Goal: Communication & Community: Connect with others

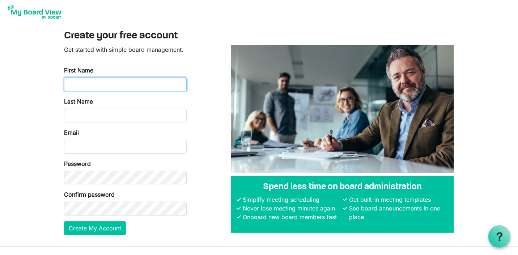
click at [88, 87] on input "First Name" at bounding box center [125, 84] width 123 height 14
type input "Lana"
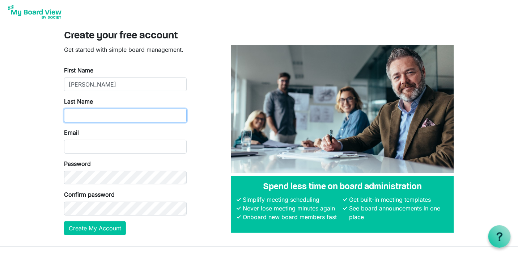
type input "Lang-Nagle"
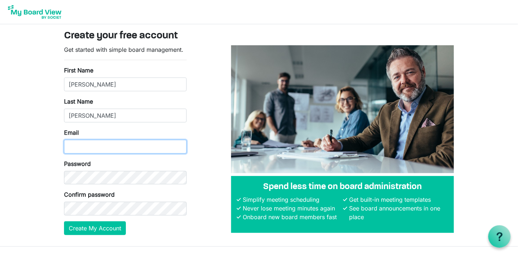
type input "[EMAIL_ADDRESS][DOMAIN_NAME]"
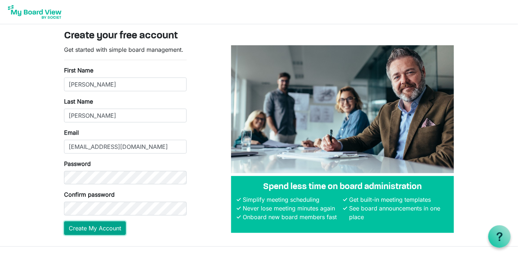
click at [101, 231] on button "Create My Account" at bounding box center [95, 228] width 62 height 14
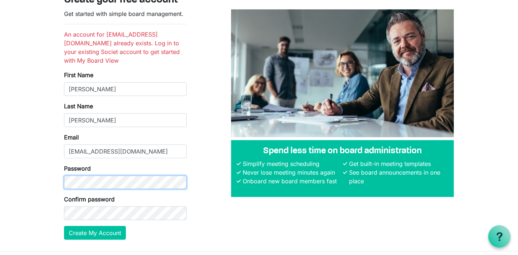
scroll to position [36, 0]
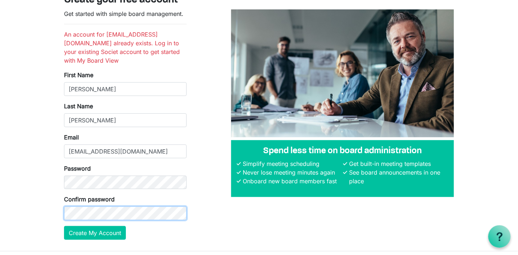
click at [64, 226] on button "Create My Account" at bounding box center [95, 233] width 62 height 14
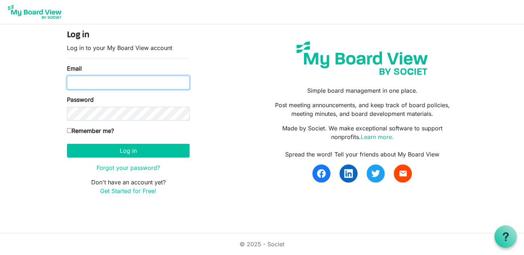
type input "[EMAIL_ADDRESS][DOMAIN_NAME]"
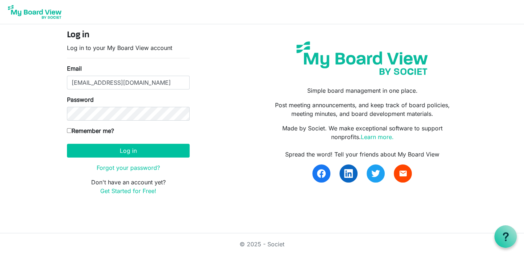
click at [70, 130] on input "Remember me?" at bounding box center [69, 130] width 5 height 5
checkbox input "true"
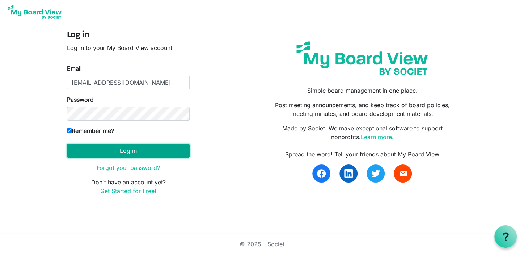
click at [124, 150] on button "Log in" at bounding box center [128, 151] width 123 height 14
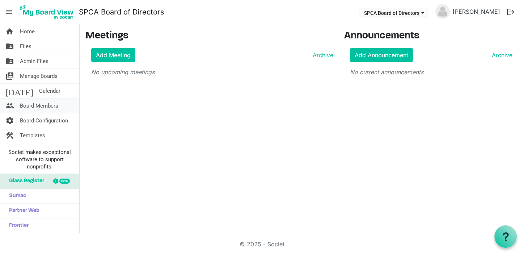
click at [42, 104] on span "Board Members" at bounding box center [39, 105] width 38 height 14
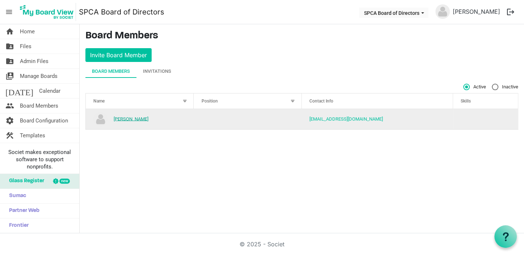
click at [144, 118] on link "[PERSON_NAME]" at bounding box center [131, 118] width 35 height 5
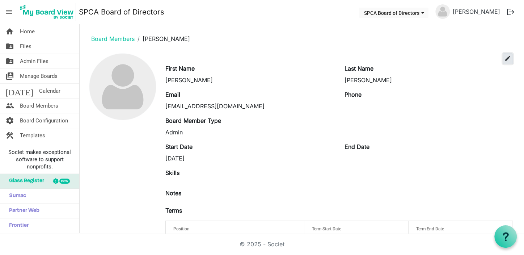
click at [504, 59] on span "edit" at bounding box center [507, 58] width 7 height 7
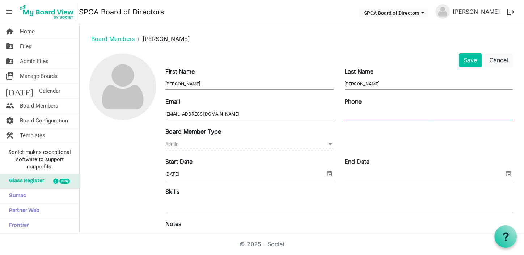
click at [365, 116] on input "Phone" at bounding box center [428, 113] width 168 height 11
type input "2263878074"
click at [459, 61] on button "Save" at bounding box center [469, 60] width 23 height 14
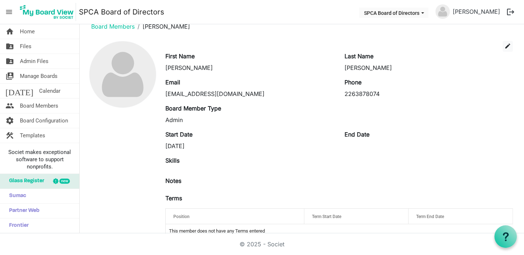
scroll to position [28, 0]
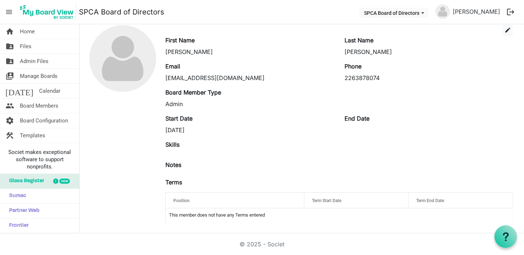
click at [325, 202] on span "Term Start Date" at bounding box center [326, 200] width 29 height 5
click at [247, 199] on div "Position" at bounding box center [235, 200] width 128 height 10
click at [42, 101] on span "Board Members" at bounding box center [39, 105] width 38 height 14
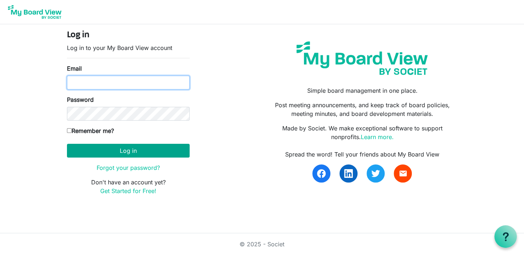
type input "[EMAIL_ADDRESS][DOMAIN_NAME]"
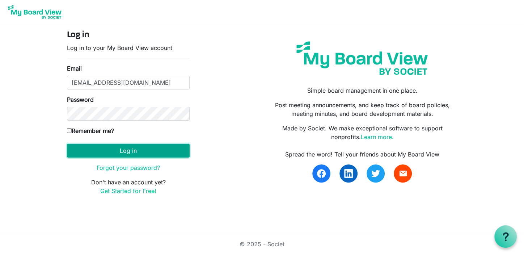
click at [125, 149] on button "Log in" at bounding box center [128, 151] width 123 height 14
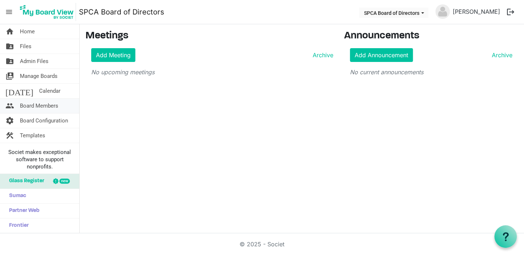
click at [59, 106] on link "people Board Members" at bounding box center [39, 105] width 79 height 14
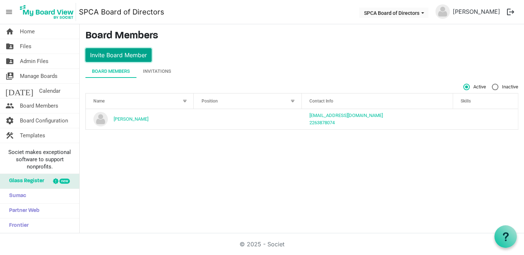
click at [129, 56] on button "Invite Board Member" at bounding box center [118, 55] width 66 height 14
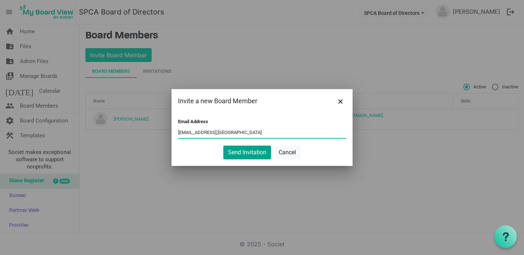
type input "kylermclean@yahoo,ca"
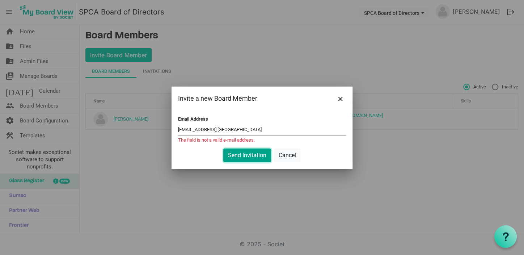
click at [252, 152] on button "Send Invitation" at bounding box center [247, 155] width 48 height 14
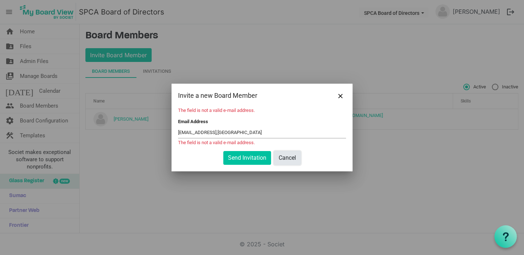
click at [285, 158] on button "Cancel" at bounding box center [287, 158] width 27 height 14
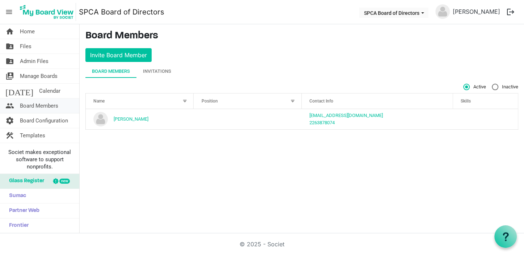
click at [52, 103] on span "Board Members" at bounding box center [39, 105] width 38 height 14
click at [48, 77] on span "Manage Boards" at bounding box center [39, 76] width 38 height 14
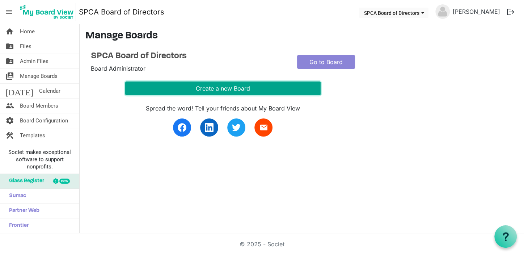
click at [214, 88] on button "Create a new Board" at bounding box center [222, 88] width 195 height 14
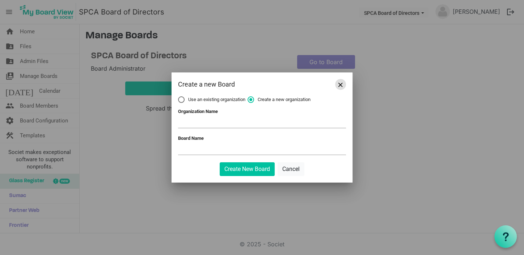
click at [340, 84] on span "Close" at bounding box center [340, 84] width 4 height 4
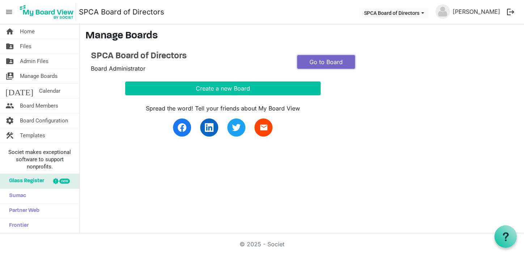
click at [324, 63] on link "Go to Board" at bounding box center [326, 62] width 58 height 14
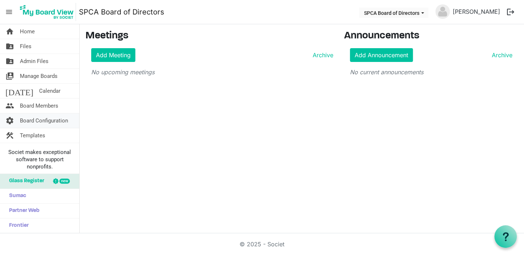
click at [48, 120] on span "Board Configuration" at bounding box center [44, 120] width 48 height 14
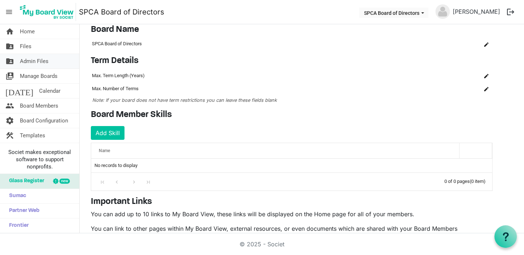
scroll to position [24, 0]
click at [39, 61] on span "Admin Files" at bounding box center [34, 61] width 29 height 14
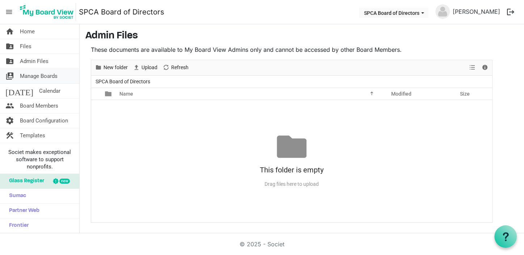
click at [37, 75] on span "Manage Boards" at bounding box center [39, 76] width 38 height 14
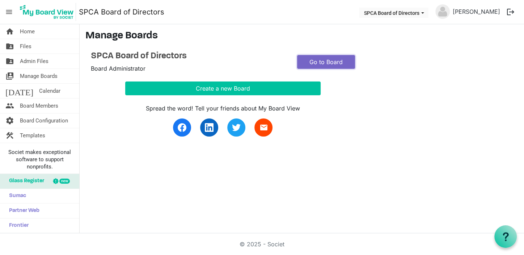
click at [316, 63] on link "Go to Board" at bounding box center [326, 62] width 58 height 14
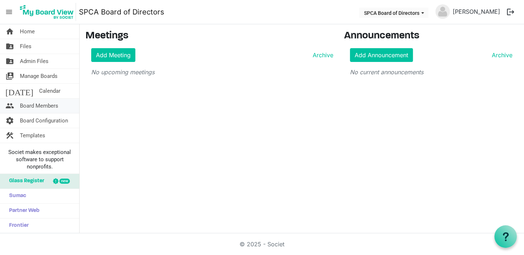
click at [36, 105] on span "Board Members" at bounding box center [39, 105] width 38 height 14
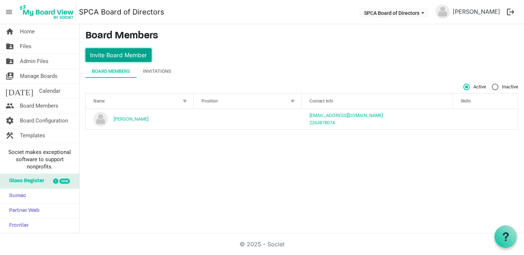
click at [124, 57] on button "Invite Board Member" at bounding box center [118, 55] width 66 height 14
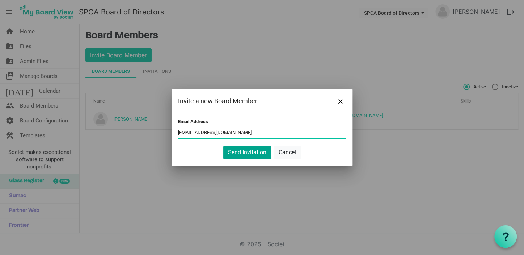
type input "kylermclean@yahoo.ca"
click at [247, 151] on button "Send Invitation" at bounding box center [247, 152] width 48 height 14
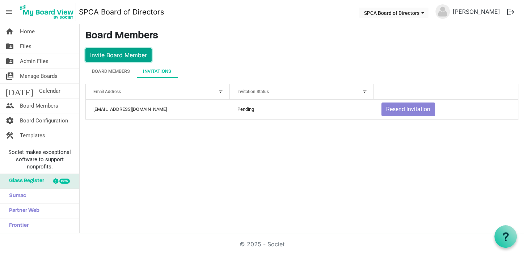
click at [127, 55] on button "Invite Board Member" at bounding box center [118, 55] width 66 height 14
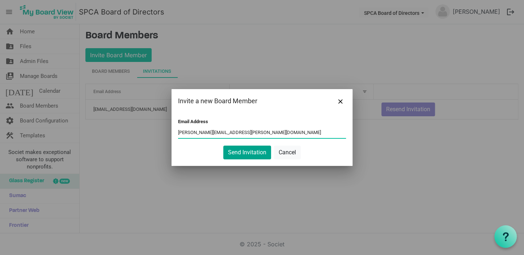
type input "mike.mcgregor@rbc.com"
click at [239, 153] on button "Send Invitation" at bounding box center [247, 152] width 48 height 14
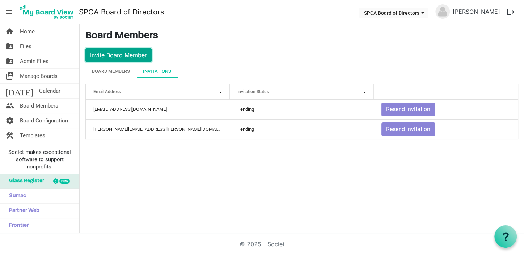
click at [136, 55] on button "Invite Board Member" at bounding box center [118, 55] width 66 height 14
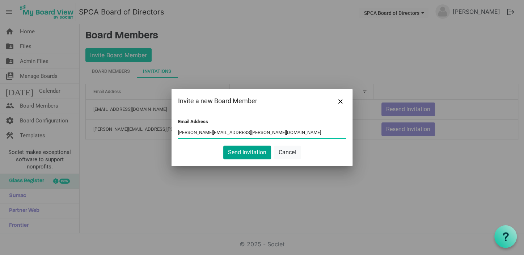
type input "d.levac@rogers.com"
click at [238, 153] on button "Send Invitation" at bounding box center [247, 152] width 48 height 14
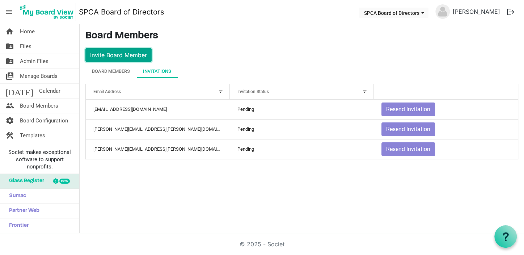
click at [134, 54] on button "Invite Board Member" at bounding box center [118, 55] width 66 height 14
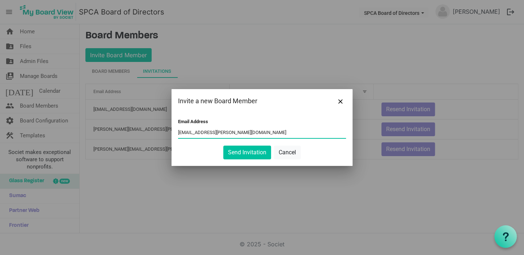
type input "aimmiepoag@rogers.com"
click at [243, 152] on button "Send Invitation" at bounding box center [247, 152] width 48 height 14
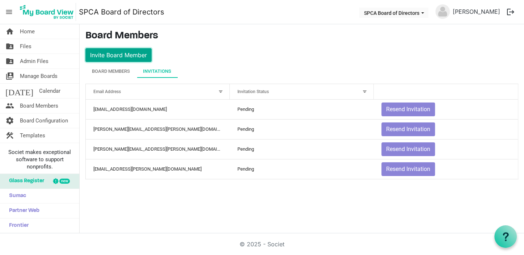
click at [124, 56] on button "Invite Board Member" at bounding box center [118, 55] width 66 height 14
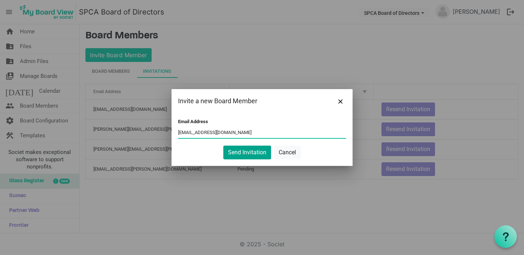
type input "tracyvanderwyk@brantcountyspca.com"
click at [255, 154] on button "Send Invitation" at bounding box center [247, 152] width 48 height 14
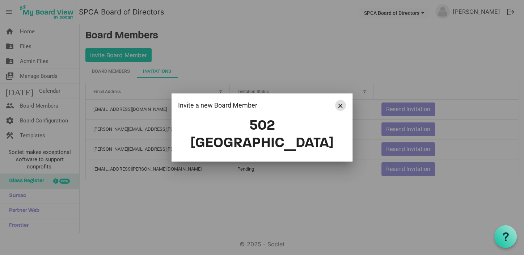
click at [340, 108] on span "Close" at bounding box center [340, 105] width 4 height 4
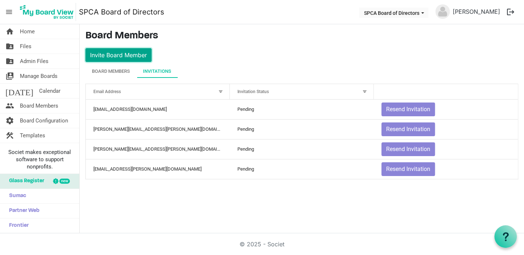
click at [129, 52] on button "Invite Board Member" at bounding box center [118, 55] width 66 height 14
click at [119, 55] on button "Invite Board Member" at bounding box center [118, 55] width 66 height 14
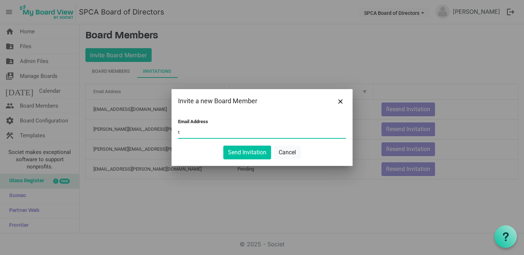
type input "t"
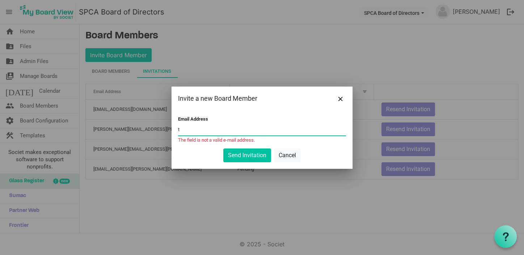
click at [204, 130] on input "t" at bounding box center [262, 129] width 168 height 11
paste input "Chat tvanderwyk@brantcountyspca.com"
click at [189, 131] on input "Chat tvanderwyk@brantcountyspca.com" at bounding box center [262, 129] width 168 height 11
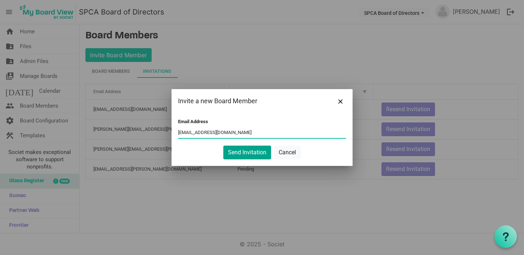
type input "tvanderwyk@brantcountyspca.com"
click at [244, 151] on button "Send Invitation" at bounding box center [247, 152] width 48 height 14
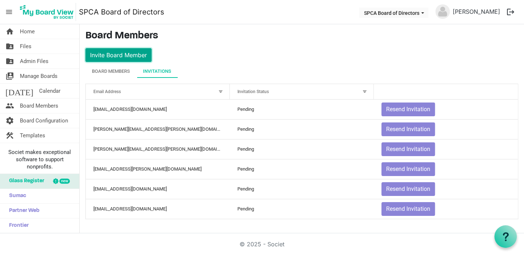
click at [132, 56] on button "Invite Board Member" at bounding box center [118, 55] width 66 height 14
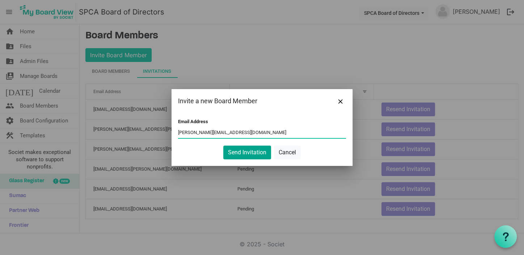
type input "lance@calbecks.com"
click at [245, 153] on button "Send Invitation" at bounding box center [247, 152] width 48 height 14
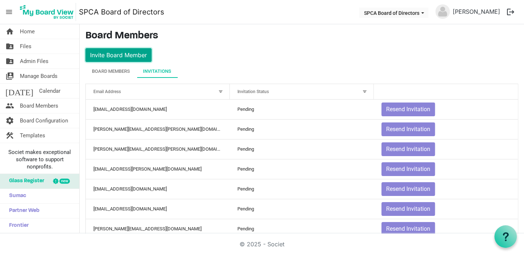
click at [121, 54] on button "Invite Board Member" at bounding box center [118, 55] width 66 height 14
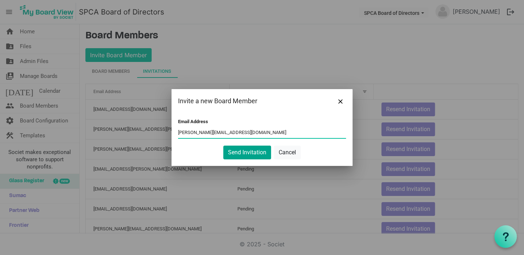
type input "jennifer@cbtsinc.ca"
click at [243, 155] on button "Send Invitation" at bounding box center [247, 152] width 48 height 14
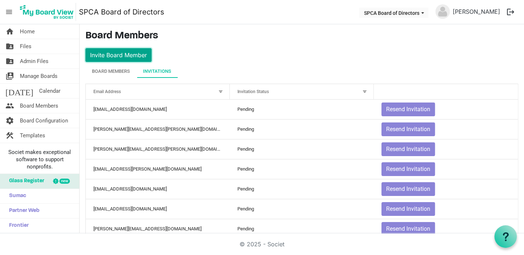
click at [108, 56] on button "Invite Board Member" at bounding box center [118, 55] width 66 height 14
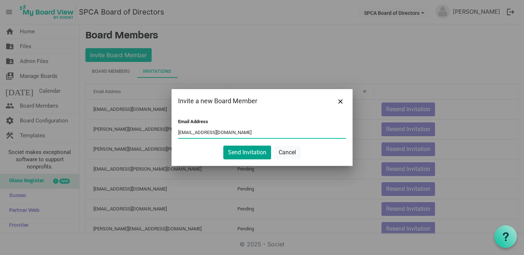
type input "cboyd@waterousholden.com"
click at [246, 150] on button "Send Invitation" at bounding box center [247, 152] width 48 height 14
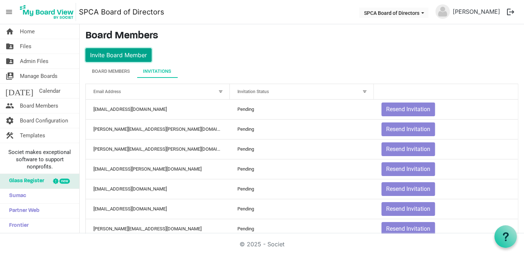
click at [118, 56] on button "Invite Board Member" at bounding box center [118, 55] width 66 height 14
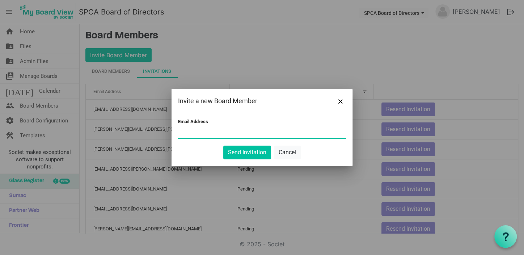
paste input "lmorris@osborne-group.com"
type input "lmorris@osborne-group.com"
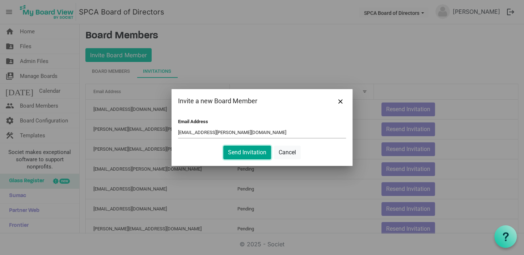
click at [238, 151] on button "Send Invitation" at bounding box center [247, 152] width 48 height 14
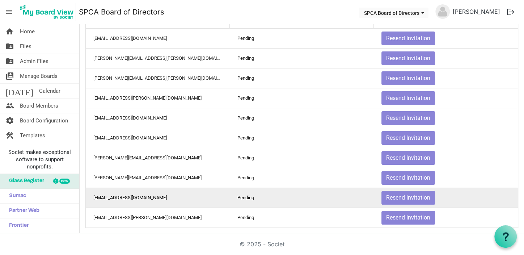
scroll to position [71, 0]
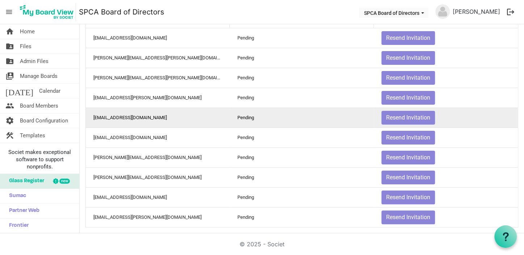
click at [158, 116] on td "tracyvanderwyk@brantcountyspca.com" at bounding box center [158, 117] width 144 height 20
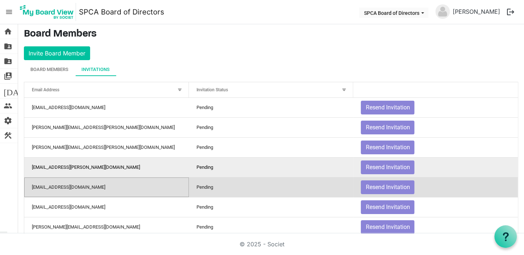
scroll to position [0, 0]
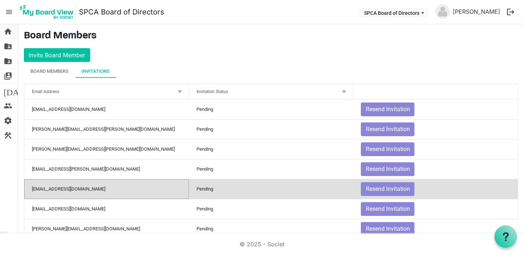
click at [8, 30] on span "home" at bounding box center [8, 31] width 9 height 14
